Goal: Task Accomplishment & Management: Complete application form

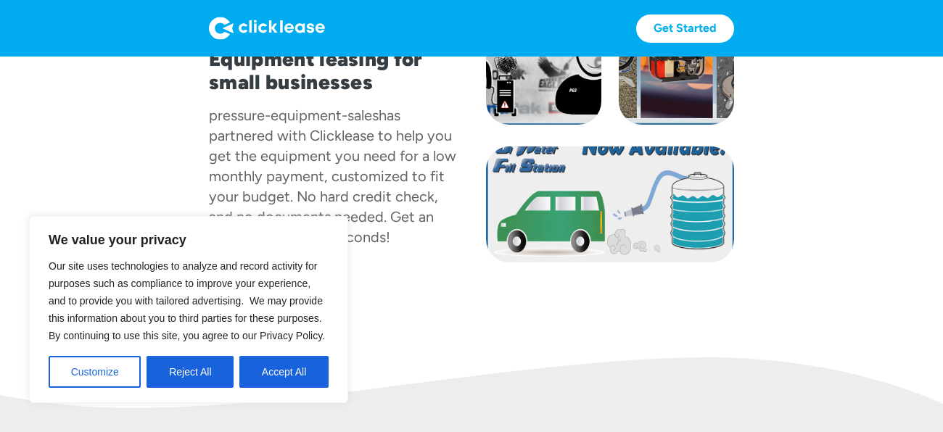
scroll to position [151, 0]
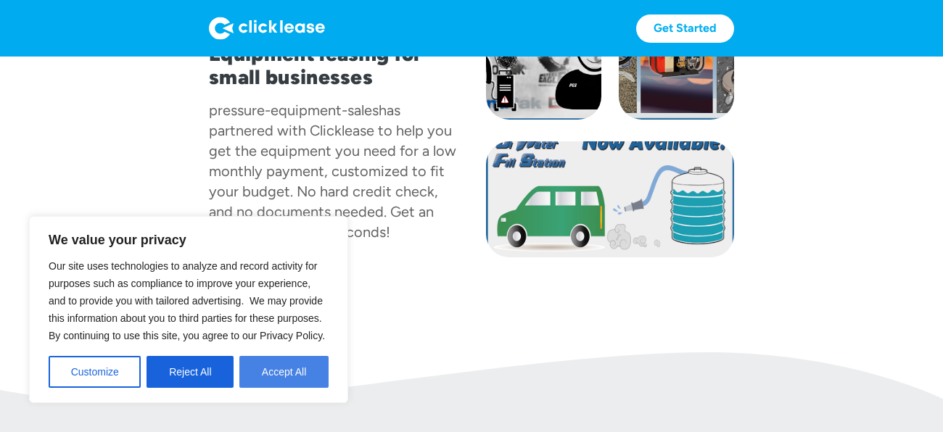
click at [299, 369] on button "Accept All" at bounding box center [283, 372] width 89 height 32
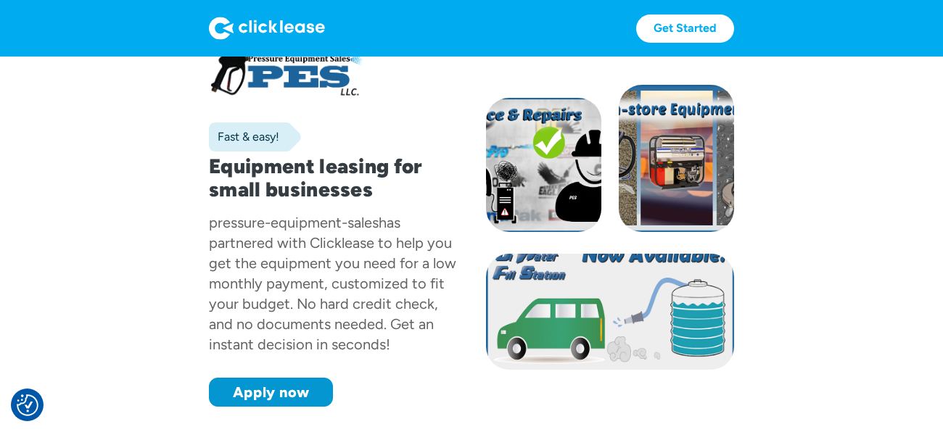
scroll to position [0, 0]
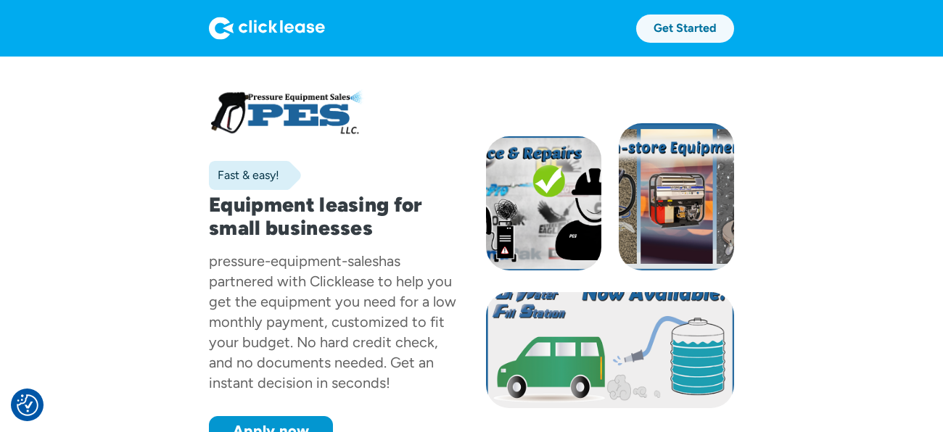
click at [716, 31] on link "Get Started" at bounding box center [685, 29] width 98 height 28
click at [310, 108] on div at bounding box center [333, 112] width 248 height 52
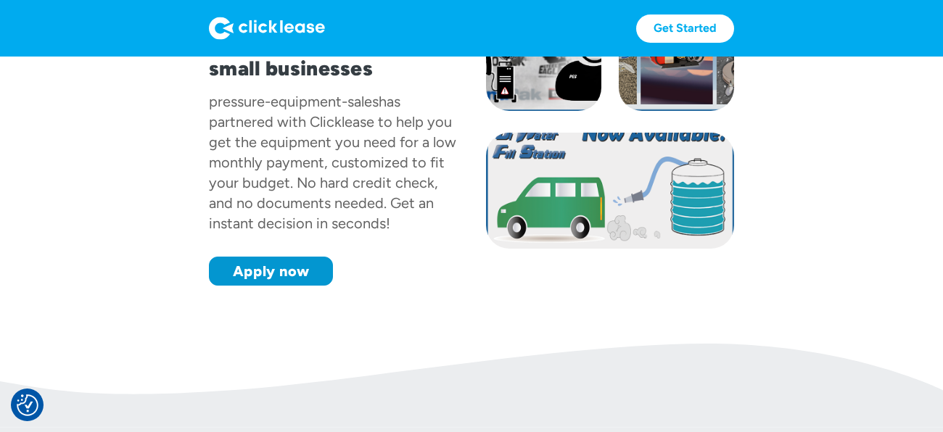
scroll to position [83, 0]
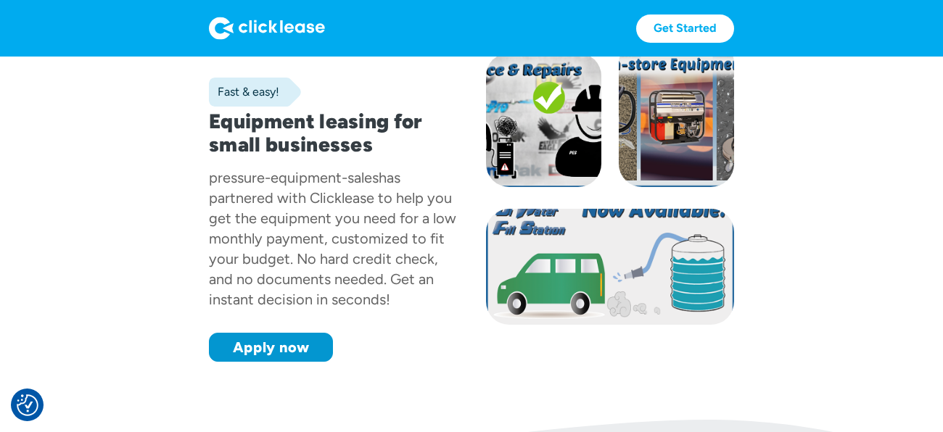
click at [580, 284] on div at bounding box center [610, 267] width 248 height 116
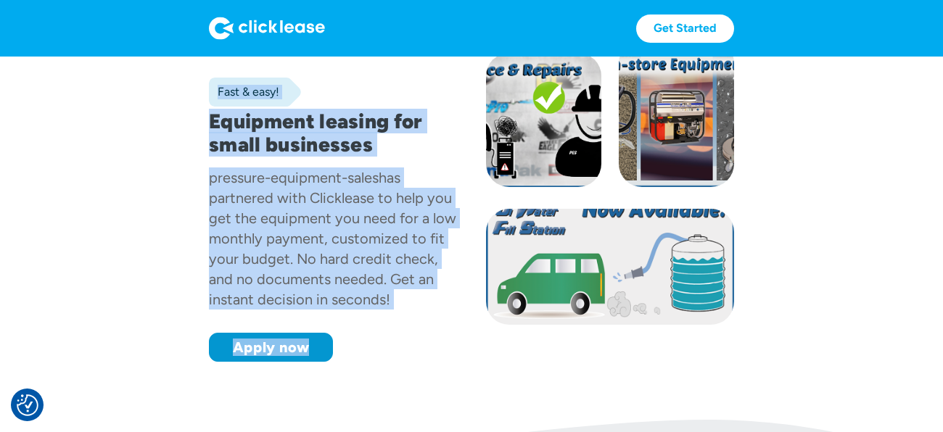
click at [580, 284] on div at bounding box center [610, 267] width 248 height 116
